Goal: Task Accomplishment & Management: Complete application form

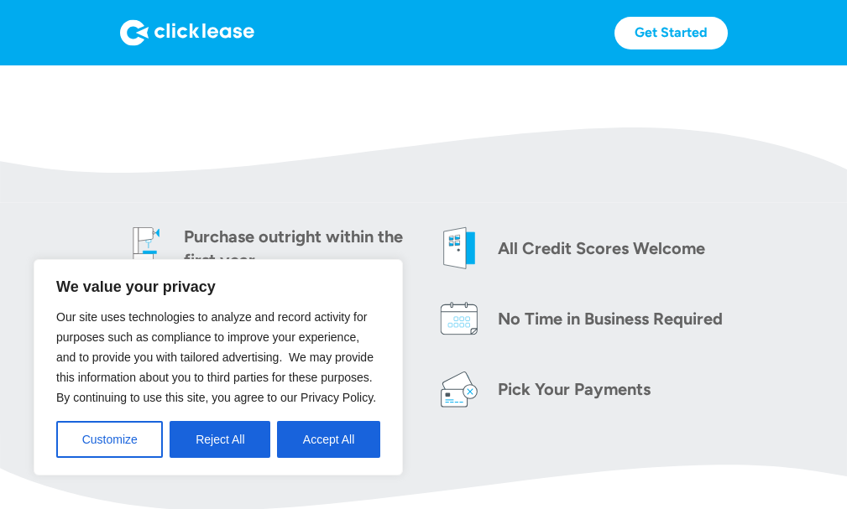
scroll to position [671, 0]
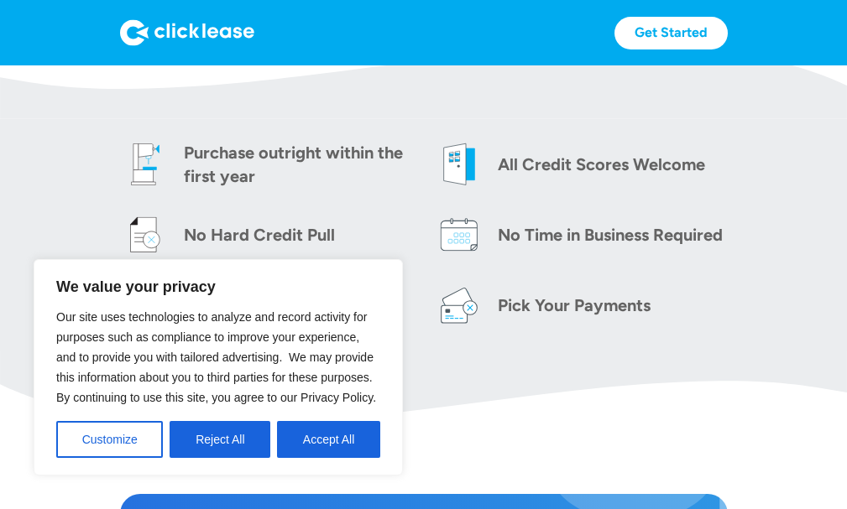
click at [466, 173] on img at bounding box center [459, 164] width 50 height 50
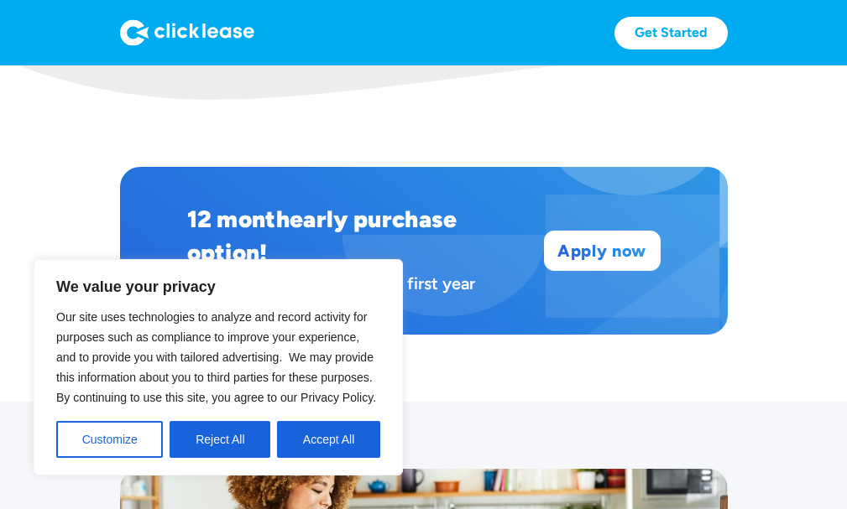
scroll to position [1007, 0]
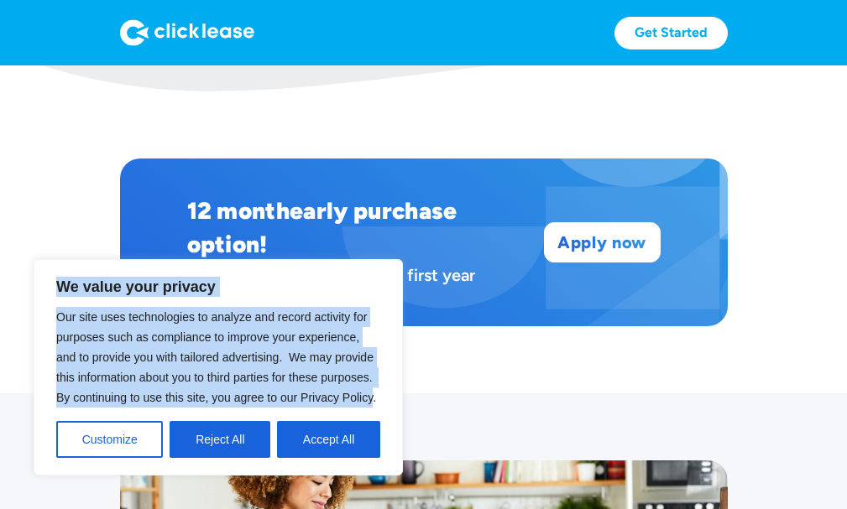
drag, startPoint x: 53, startPoint y: 274, endPoint x: 373, endPoint y: 391, distance: 340.4
click at [373, 391] on div "We value your privacy Our site uses technologies to analyze and record activity…" at bounding box center [218, 367] width 369 height 217
copy div "We value your privacy Our site uses technologies to analyze and record activity…"
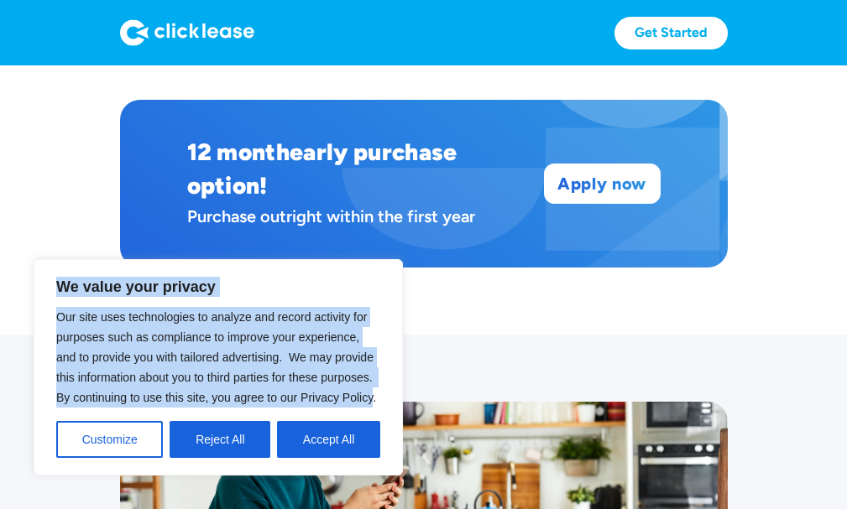
scroll to position [1091, 0]
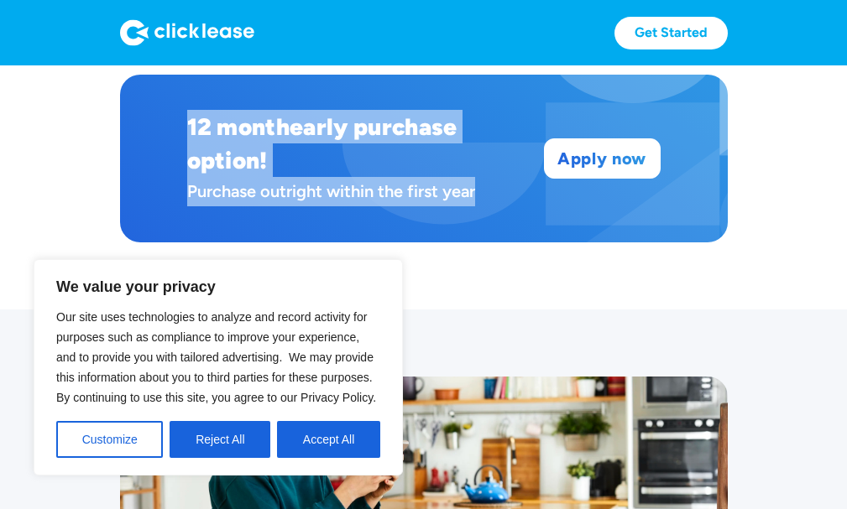
drag, startPoint x: 187, startPoint y: 111, endPoint x: 474, endPoint y: 195, distance: 299.1
click at [478, 195] on div "12 month early purchase option! Purchase outright within the first year" at bounding box center [355, 158] width 337 height 97
copy div "12 month early purchase option! Purchase outright within the first year"
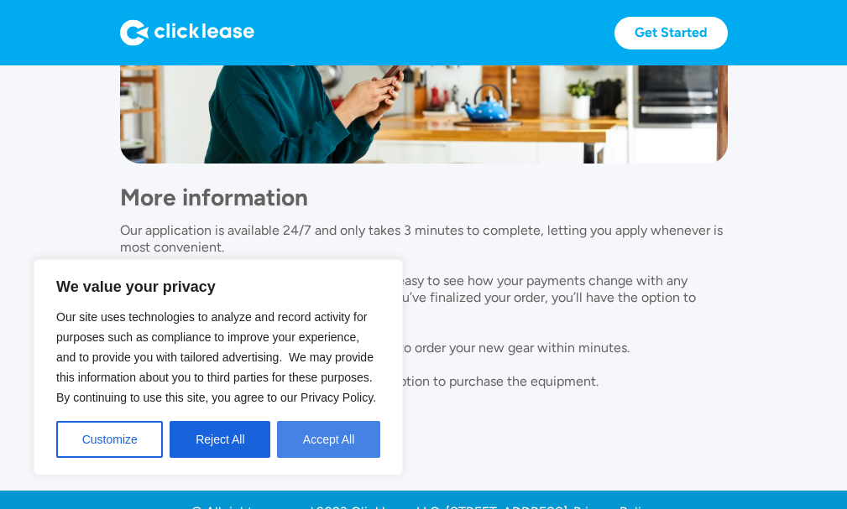
scroll to position [1497, 0]
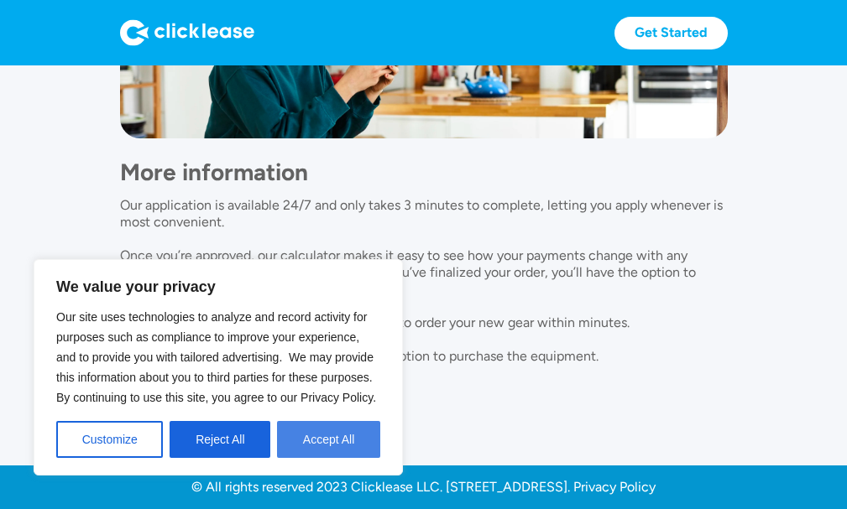
click at [340, 438] on button "Accept All" at bounding box center [328, 439] width 103 height 37
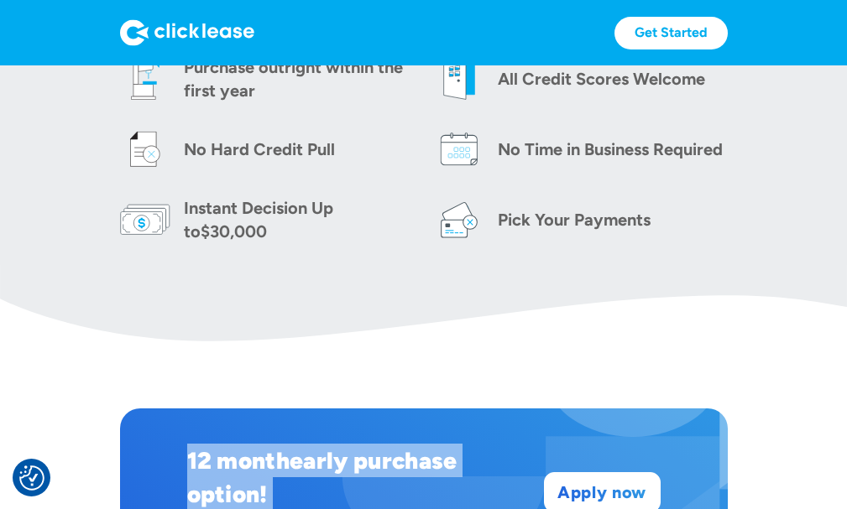
scroll to position [910, 0]
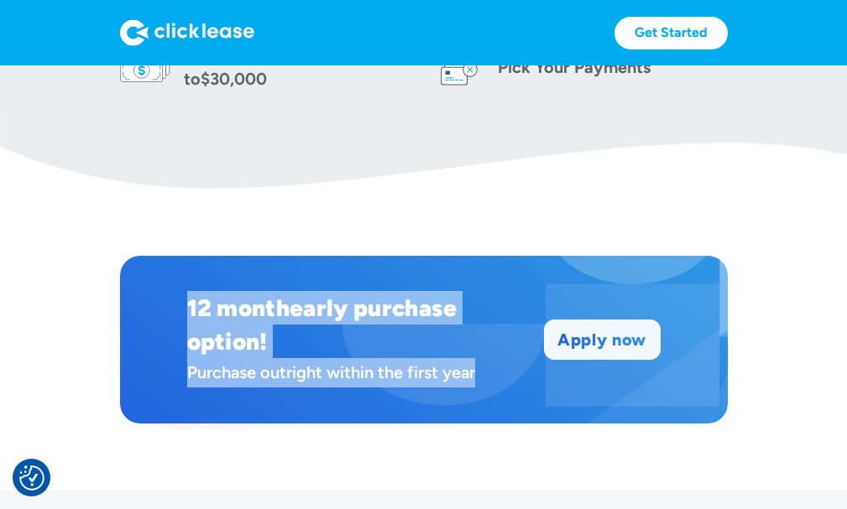
click at [589, 342] on link "Apply now" at bounding box center [602, 340] width 115 height 39
